Goal: Transaction & Acquisition: Purchase product/service

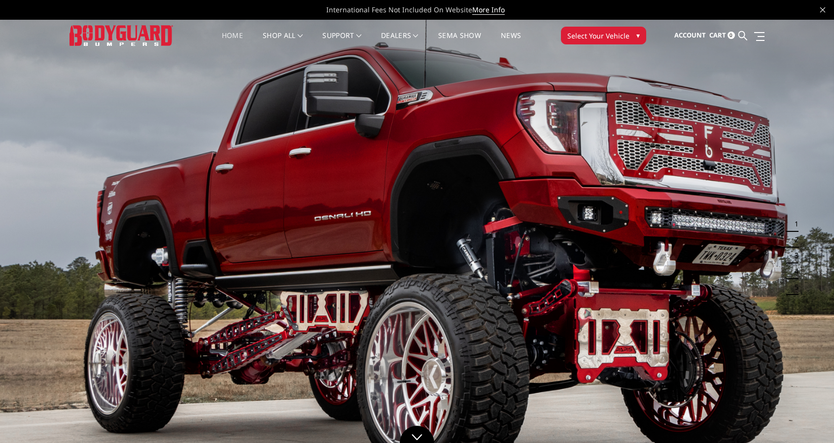
click at [605, 33] on span "Select Your Vehicle" at bounding box center [598, 36] width 62 height 10
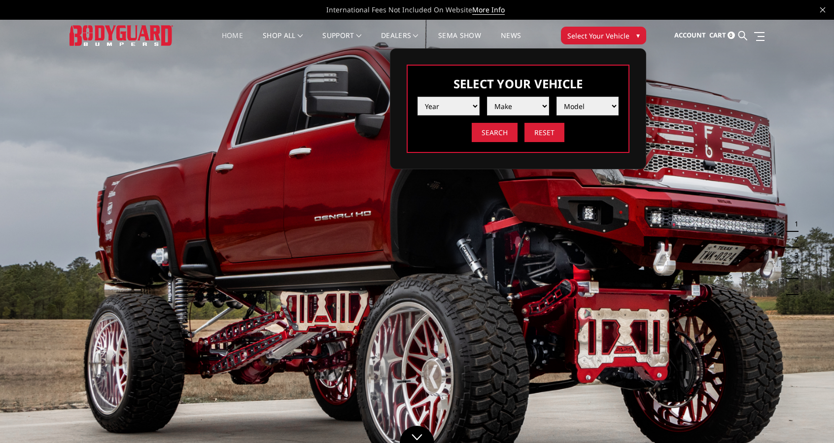
click at [452, 104] on select "Year 2025 2024 2023 2022 2021 2020 2019 2018 2017 2016 2015 2014 2013 2012 2011…" at bounding box center [448, 106] width 62 height 19
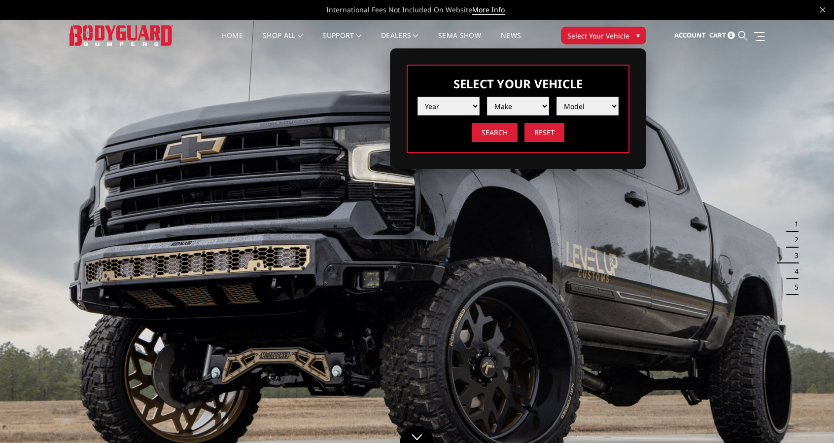
select select "yr_2018"
click at [417, 97] on select "Year 2025 2024 2023 2022 2021 2020 2019 2018 2017 2016 2015 2014 2013 2012 2011…" at bounding box center [448, 106] width 62 height 19
click at [517, 104] on select "Make Chevrolet Ford GMC Nissan Ram Toyota" at bounding box center [518, 106] width 62 height 19
select select "mk_ford"
click at [487, 97] on select "Make Chevrolet Ford GMC Nissan Ram Toyota" at bounding box center [518, 106] width 62 height 19
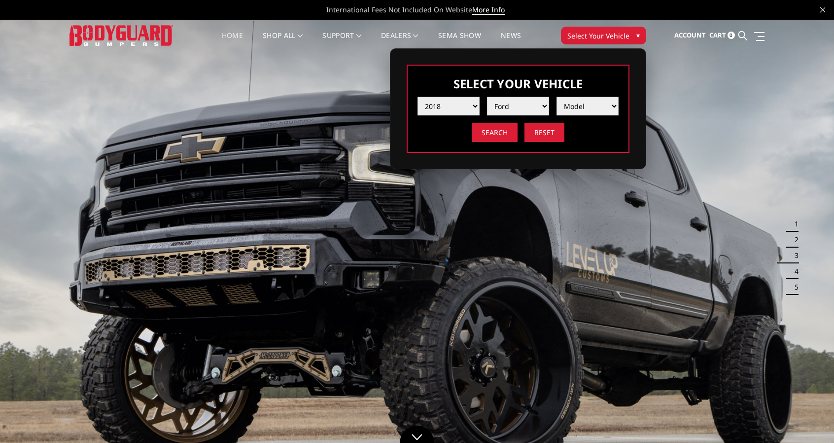
click at [576, 106] on select "Model F150 F150 Raptor F250 / F350 F450 F550" at bounding box center [587, 106] width 62 height 19
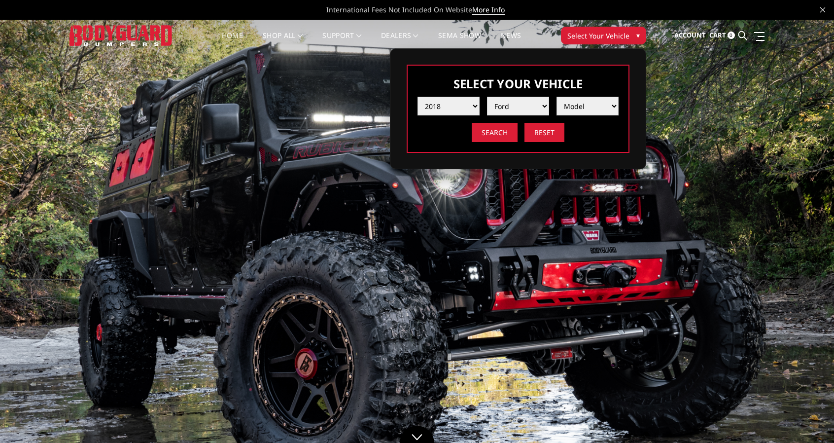
select select "md_f250-f350"
click at [556, 97] on select "Model F150 F150 Raptor F250 / F350 F450 F550" at bounding box center [587, 106] width 62 height 19
click at [497, 134] on input "Search" at bounding box center [495, 132] width 46 height 19
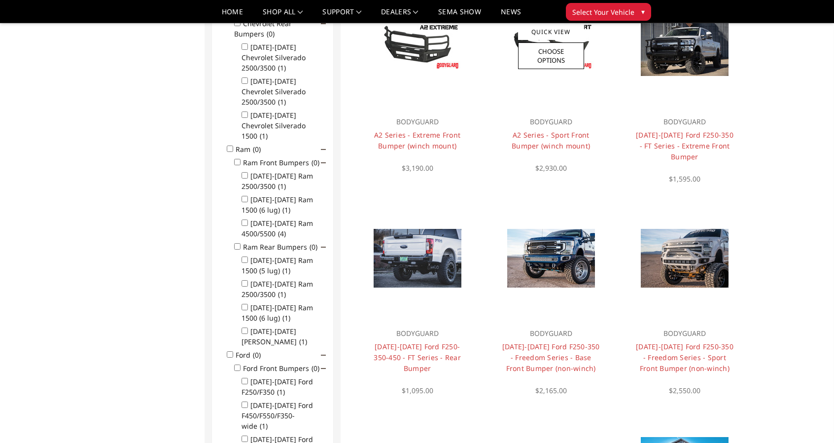
scroll to position [374, 0]
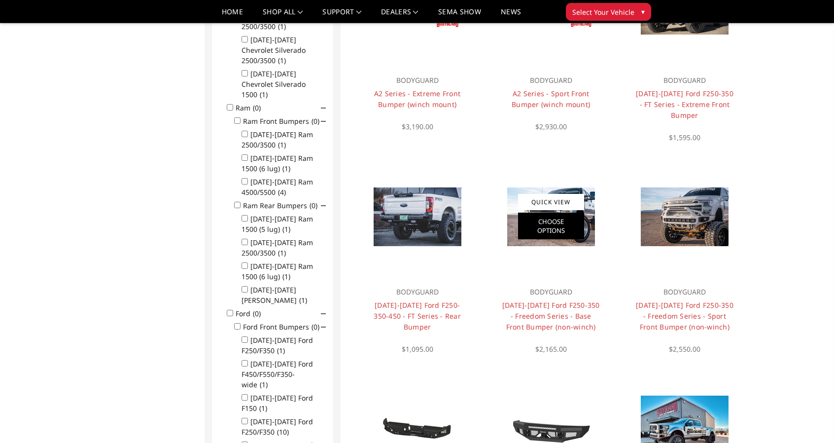
click at [553, 223] on link "Choose Options" at bounding box center [551, 225] width 66 height 27
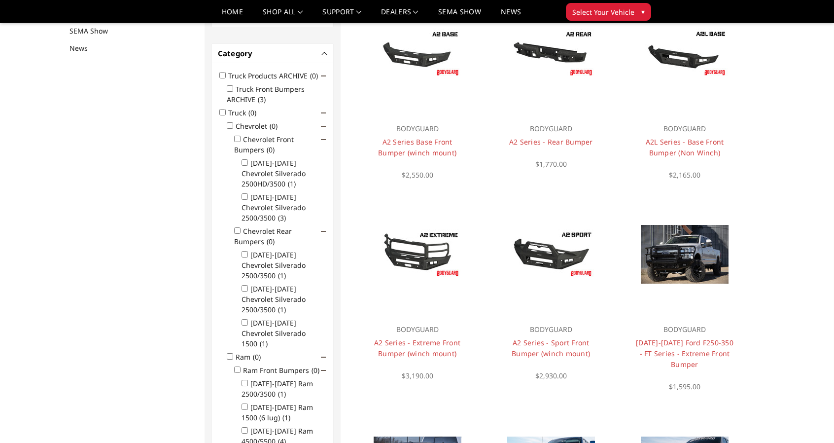
scroll to position [127, 0]
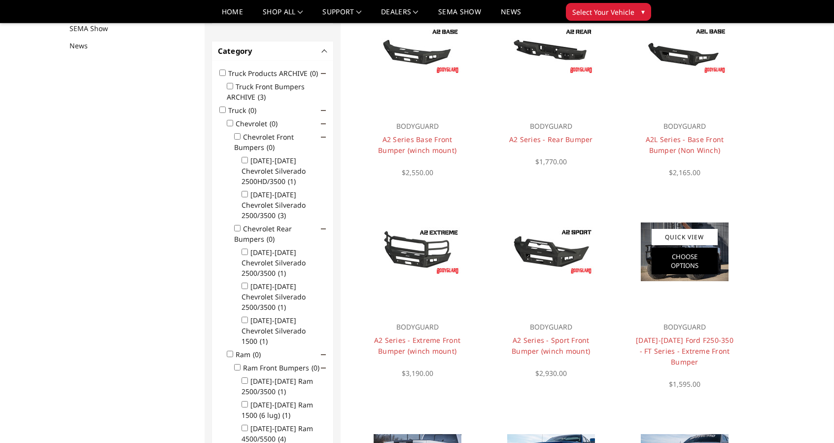
click at [692, 273] on link "Choose Options" at bounding box center [685, 260] width 66 height 27
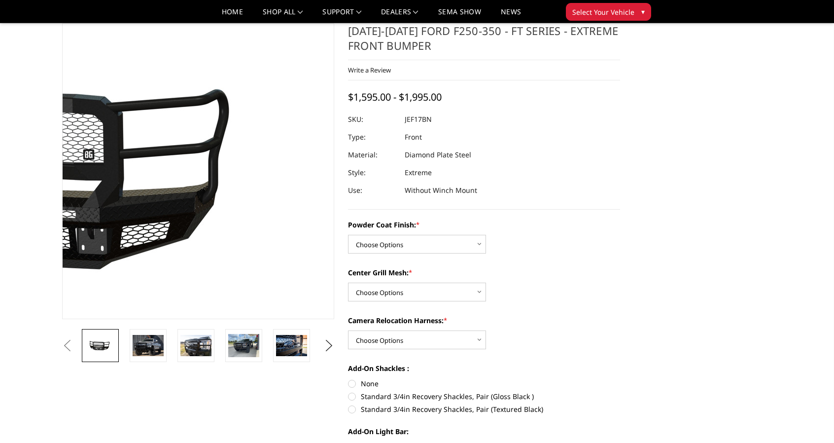
scroll to position [49, 0]
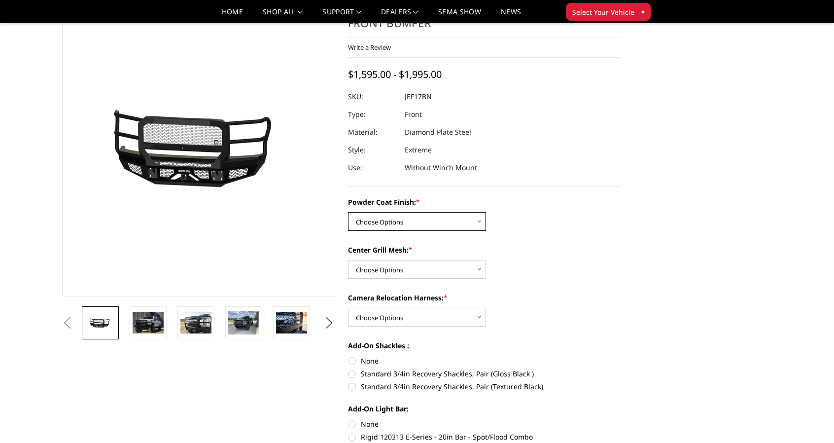
click at [403, 224] on select "Choose Options Bare Metal Gloss Black Powder Coat Textured Black Powder Coat" at bounding box center [417, 221] width 138 height 19
select select "3223"
click at [348, 212] on select "Choose Options Bare Metal Gloss Black Powder Coat Textured Black Powder Coat" at bounding box center [417, 221] width 138 height 19
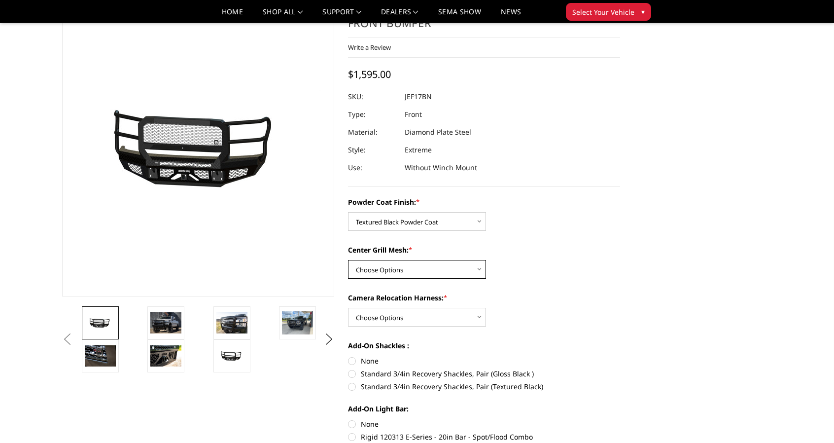
click at [400, 271] on select "Choose Options WITH Expanded Metal in Center Grill WITHOUT Expanded Metal in Ce…" at bounding box center [417, 269] width 138 height 19
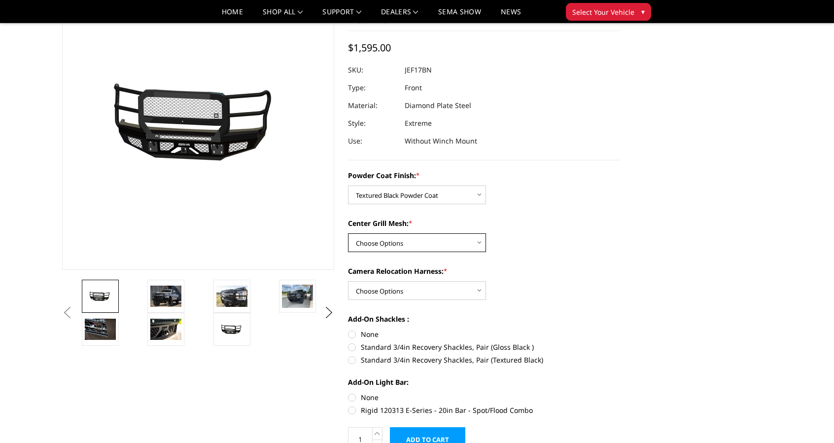
scroll to position [99, 0]
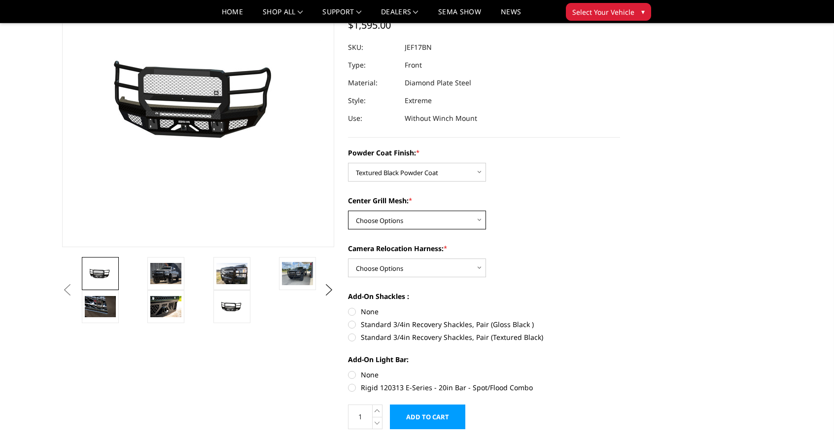
click at [392, 217] on select "Choose Options WITH Expanded Metal in Center Grill WITHOUT Expanded Metal in Ce…" at bounding box center [417, 219] width 138 height 19
select select "3224"
click at [348, 210] on select "Choose Options WITH Expanded Metal in Center Grill WITHOUT Expanded Metal in Ce…" at bounding box center [417, 219] width 138 height 19
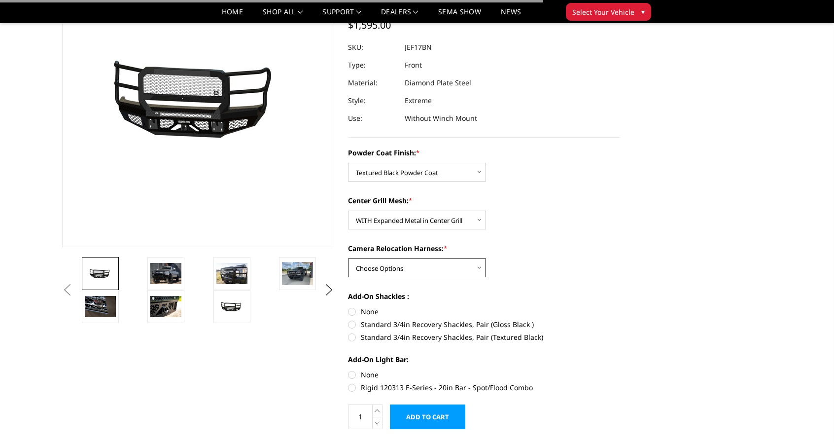
click at [404, 267] on select "Choose Options WITH Camera Relocation Harness WITHOUT Camera Relocation Harness" at bounding box center [417, 267] width 138 height 19
select select "3227"
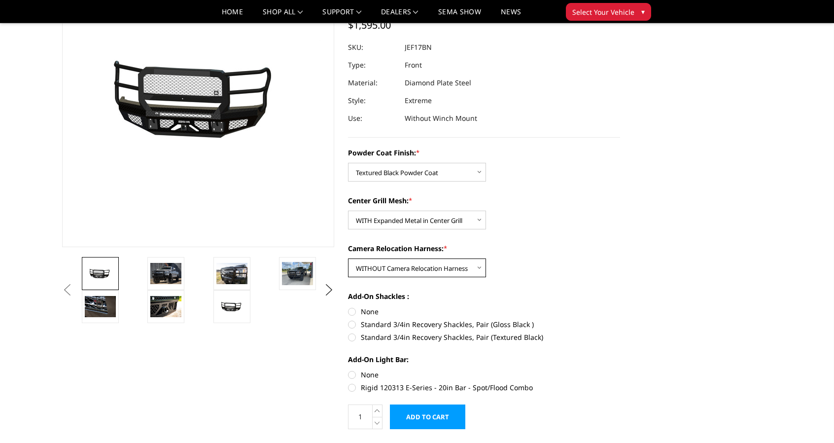
click at [348, 258] on select "Choose Options WITH Camera Relocation Harness WITHOUT Camera Relocation Harness" at bounding box center [417, 267] width 138 height 19
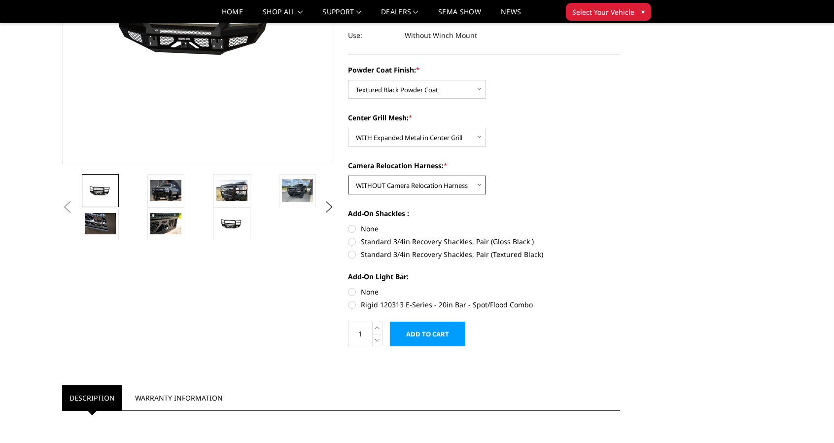
scroll to position [197, 0]
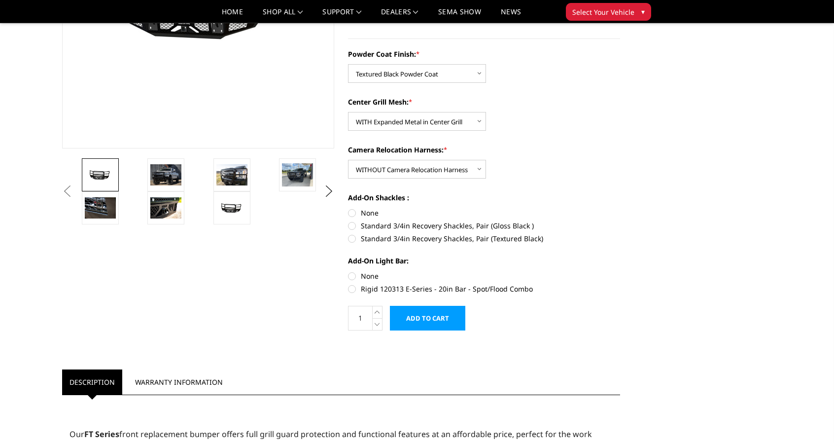
click at [353, 274] on label "None" at bounding box center [484, 276] width 272 height 10
click at [348, 271] on input "None" at bounding box center [348, 271] width 0 height 0
radio input "true"
click at [352, 209] on label "None" at bounding box center [484, 212] width 272 height 10
click at [348, 208] on input "None" at bounding box center [348, 207] width 0 height 0
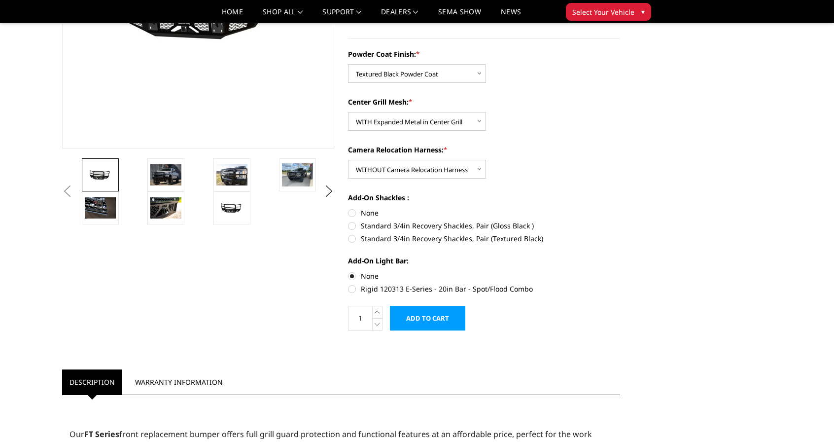
radio input "true"
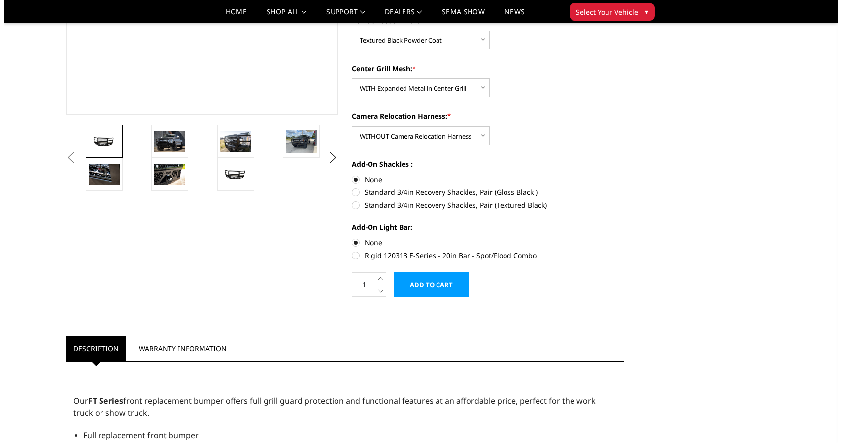
scroll to position [246, 0]
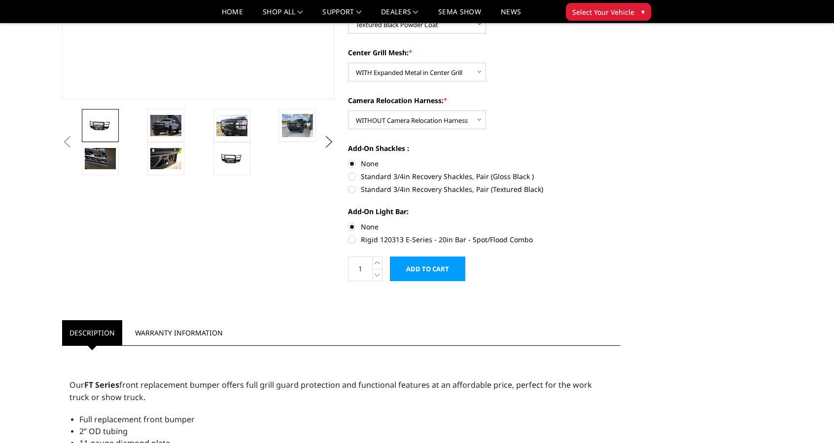
click at [422, 268] on input "Add to Cart" at bounding box center [427, 268] width 75 height 25
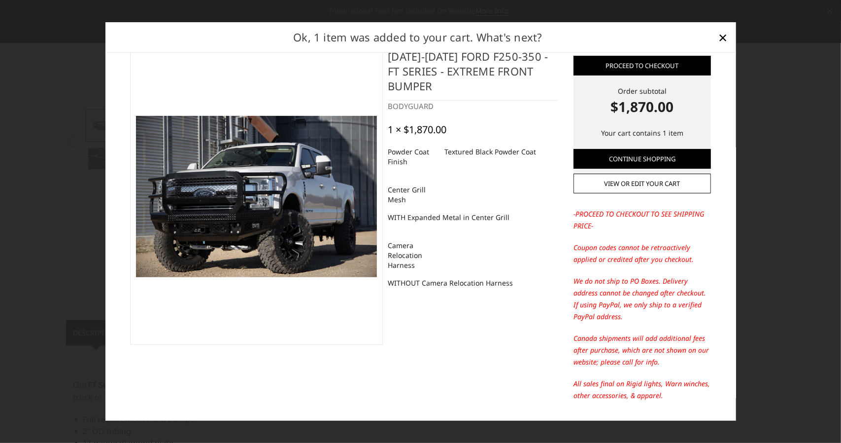
scroll to position [0, 0]
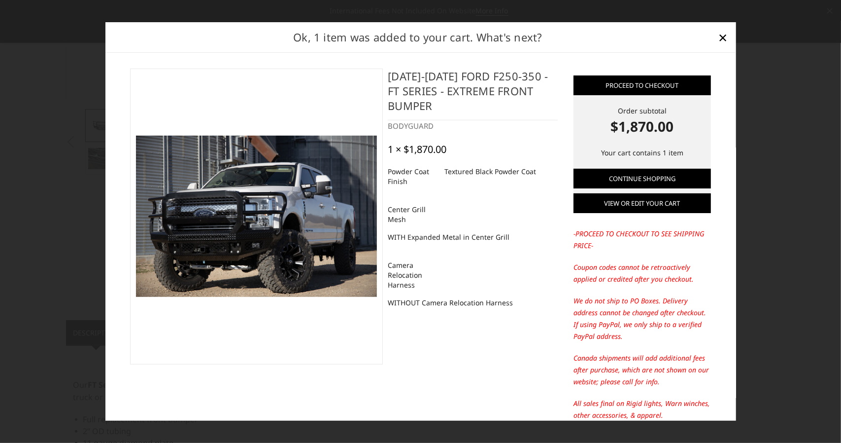
click at [651, 201] on link "View or edit your cart" at bounding box center [643, 203] width 138 height 20
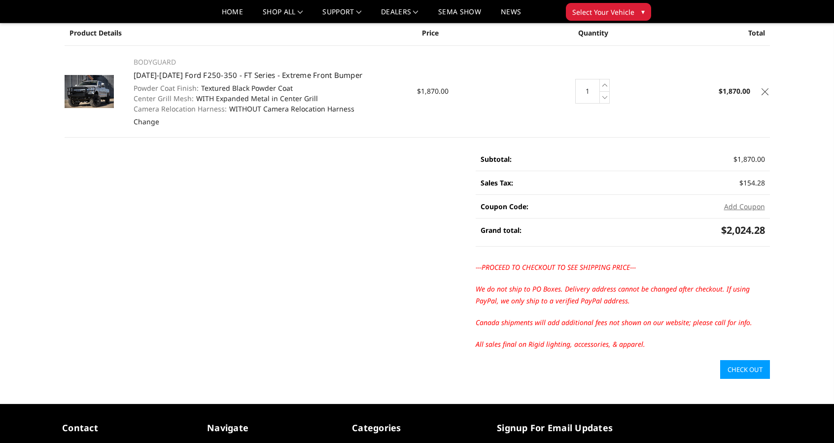
scroll to position [99, 0]
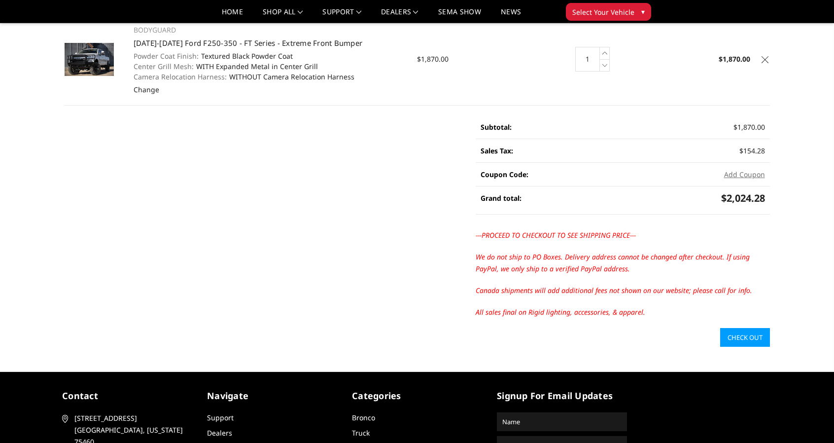
click at [743, 333] on link "Check out" at bounding box center [745, 337] width 50 height 19
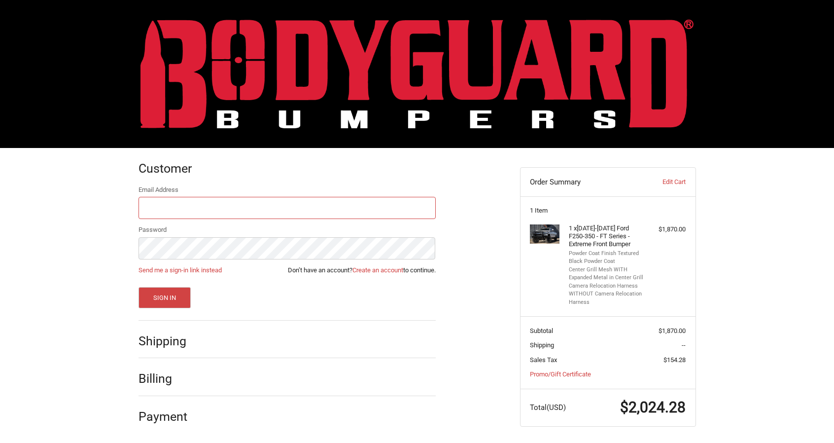
scroll to position [2, 0]
